Goal: Contribute content: Add original content to the website for others to see

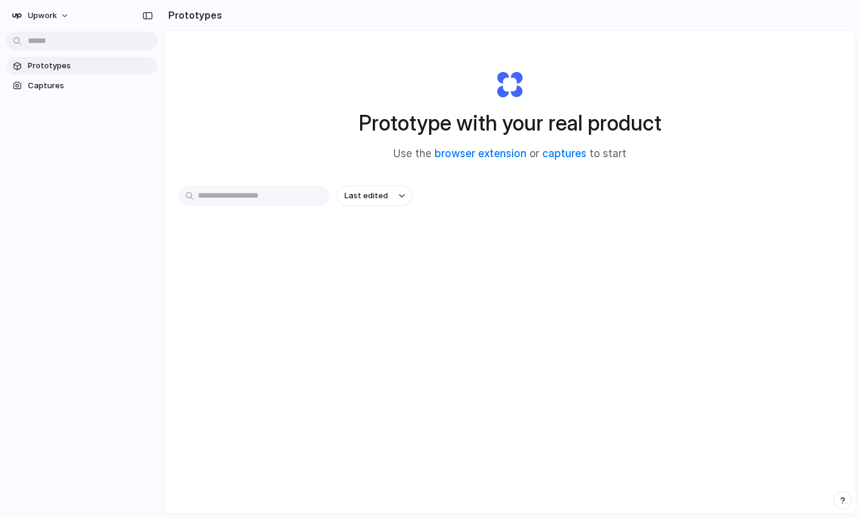
click at [284, 200] on input "text" at bounding box center [253, 196] width 151 height 21
click at [553, 156] on link "captures" at bounding box center [564, 154] width 44 height 12
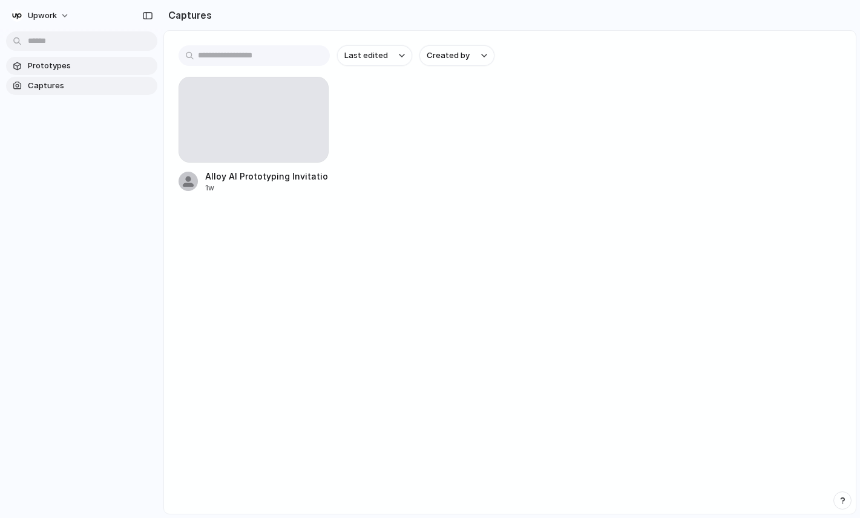
click at [74, 69] on span "Prototypes" at bounding box center [90, 66] width 125 height 12
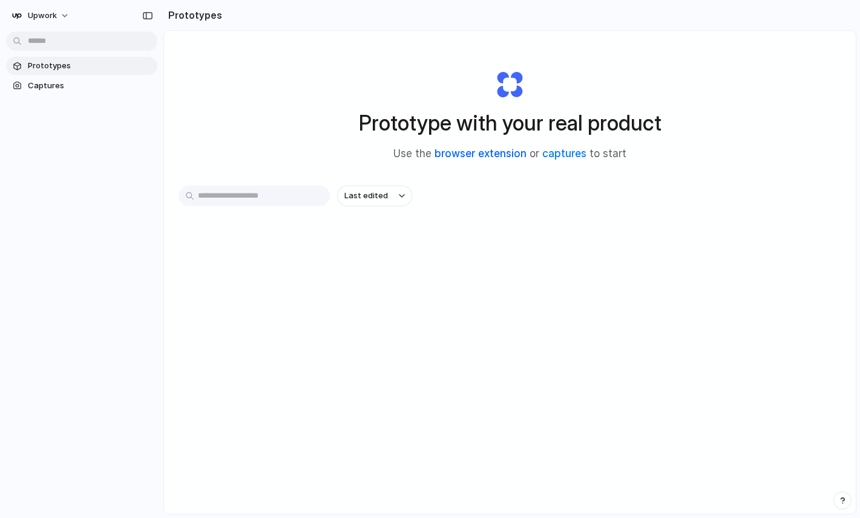
click at [508, 156] on link "browser extension" at bounding box center [480, 154] width 92 height 12
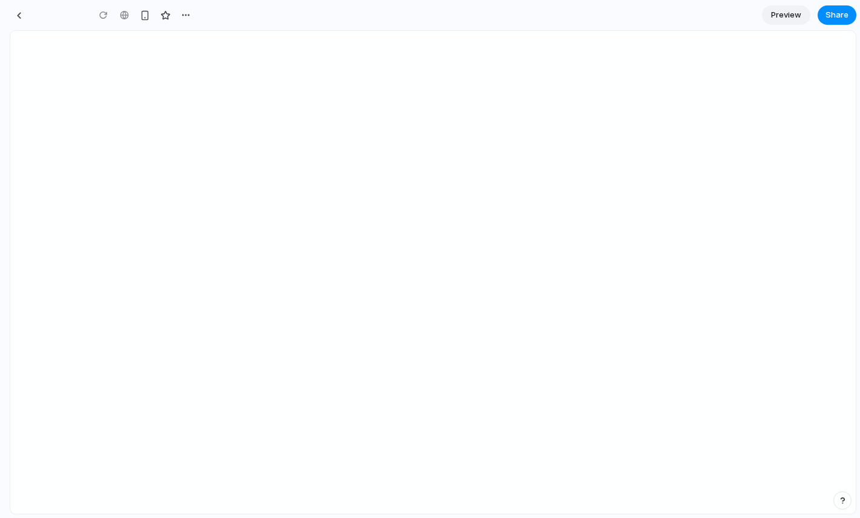
type input "**********"
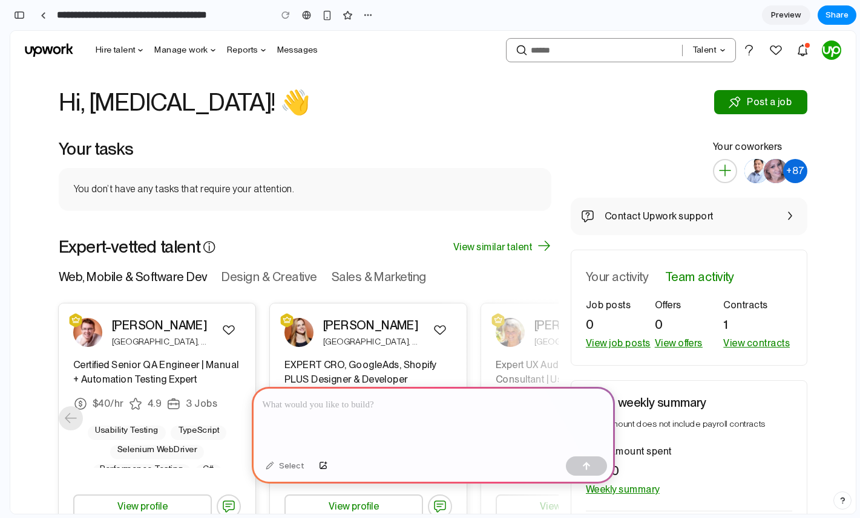
click at [448, 424] on div at bounding box center [433, 419] width 363 height 65
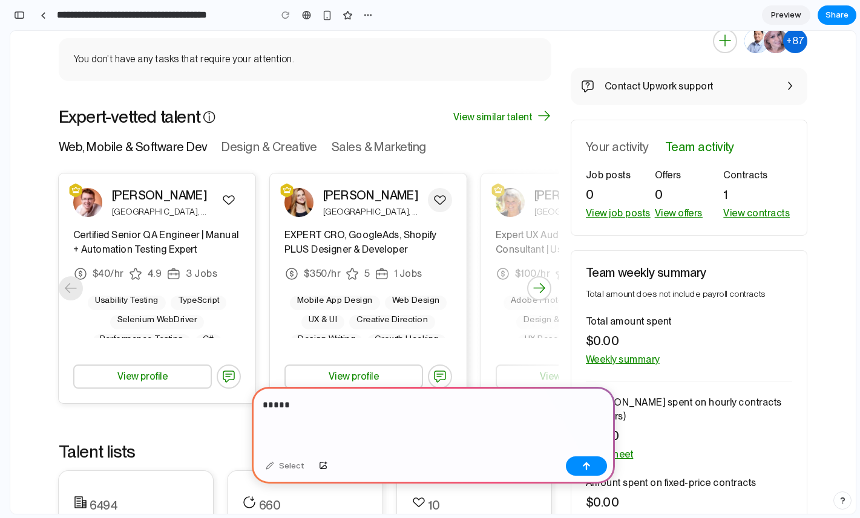
scroll to position [139, 0]
